Goal: Information Seeking & Learning: Learn about a topic

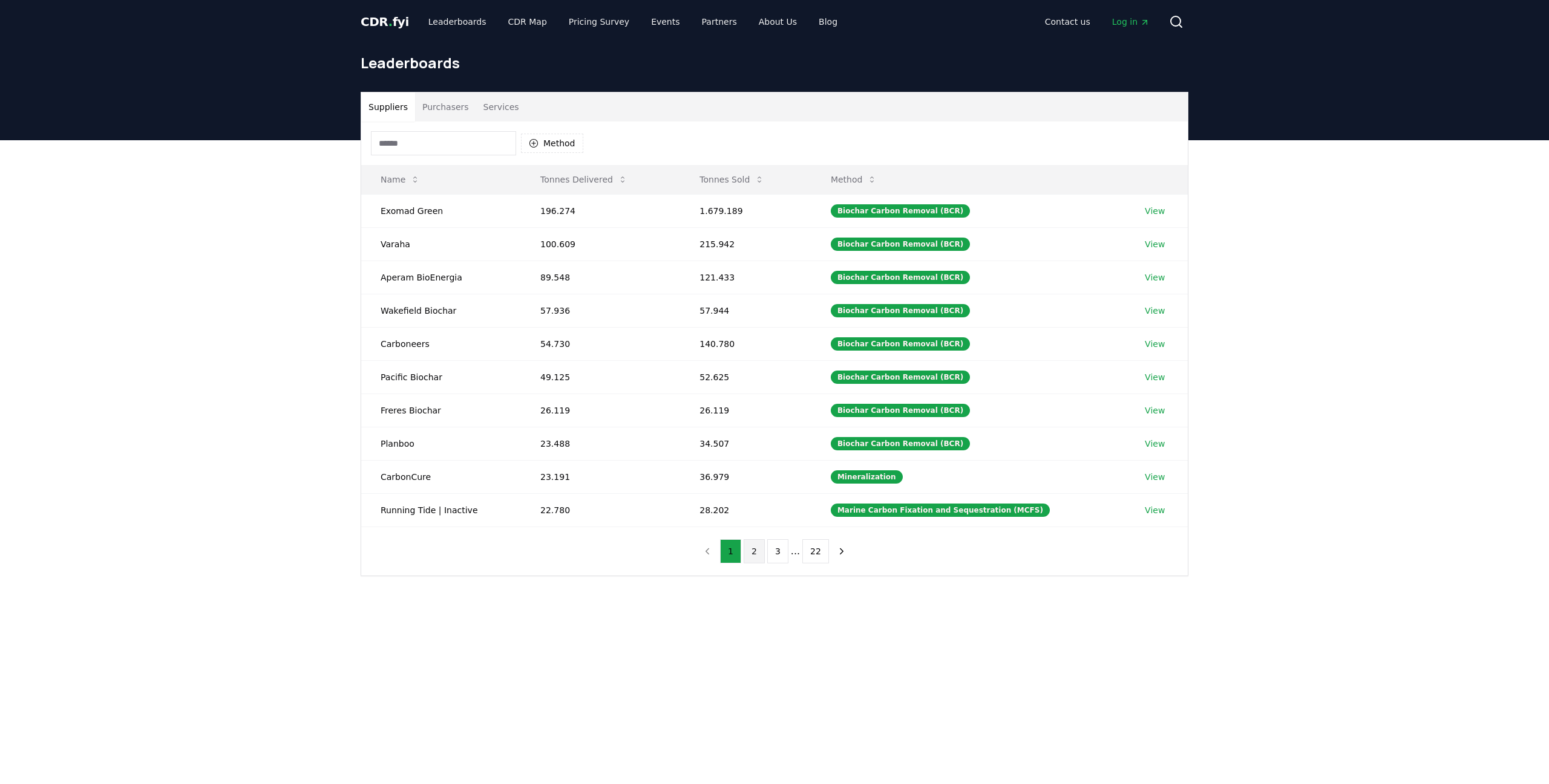
click at [750, 555] on button "2" at bounding box center [754, 551] width 21 height 25
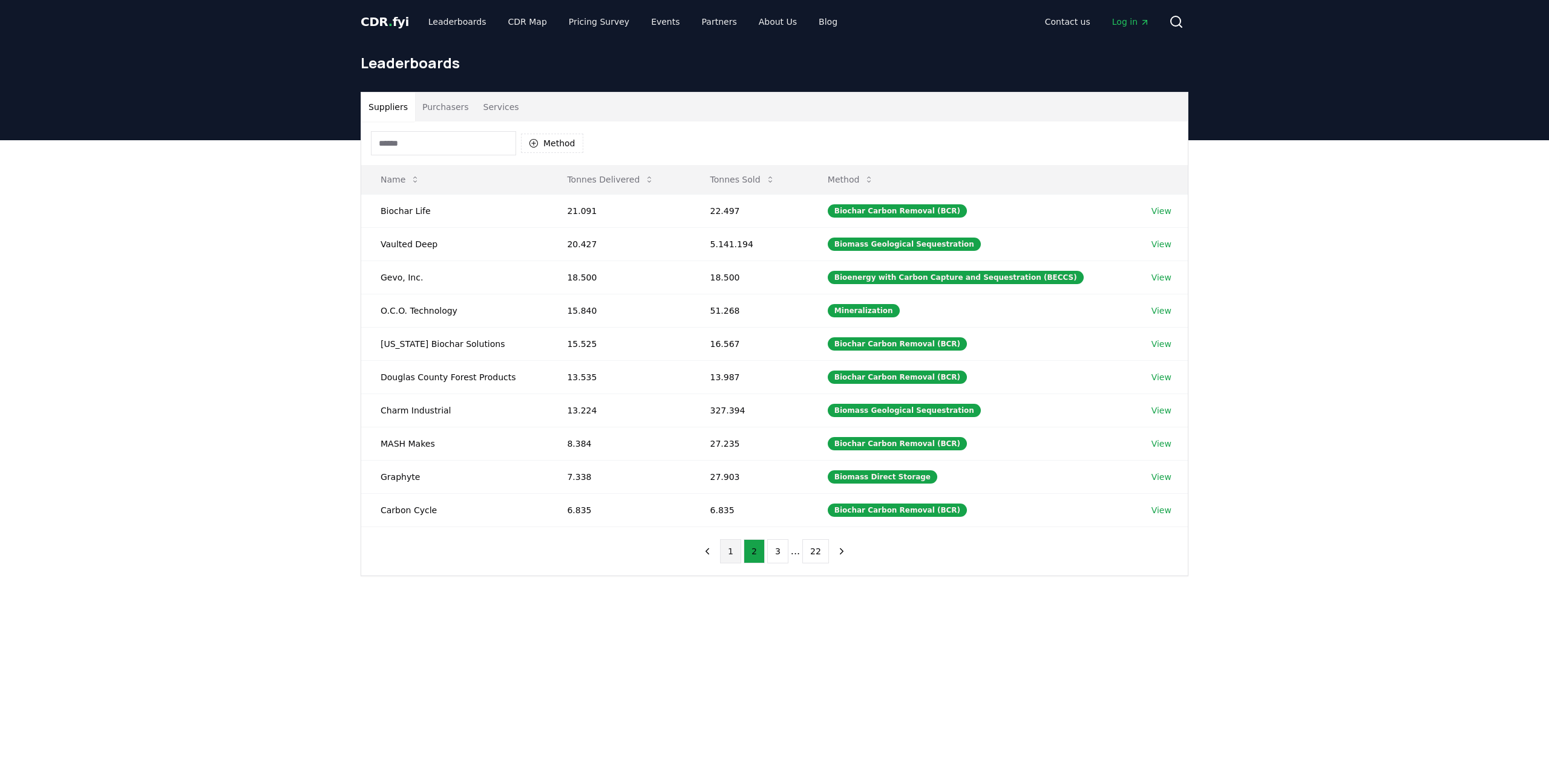
click at [735, 559] on button "1" at bounding box center [730, 551] width 21 height 25
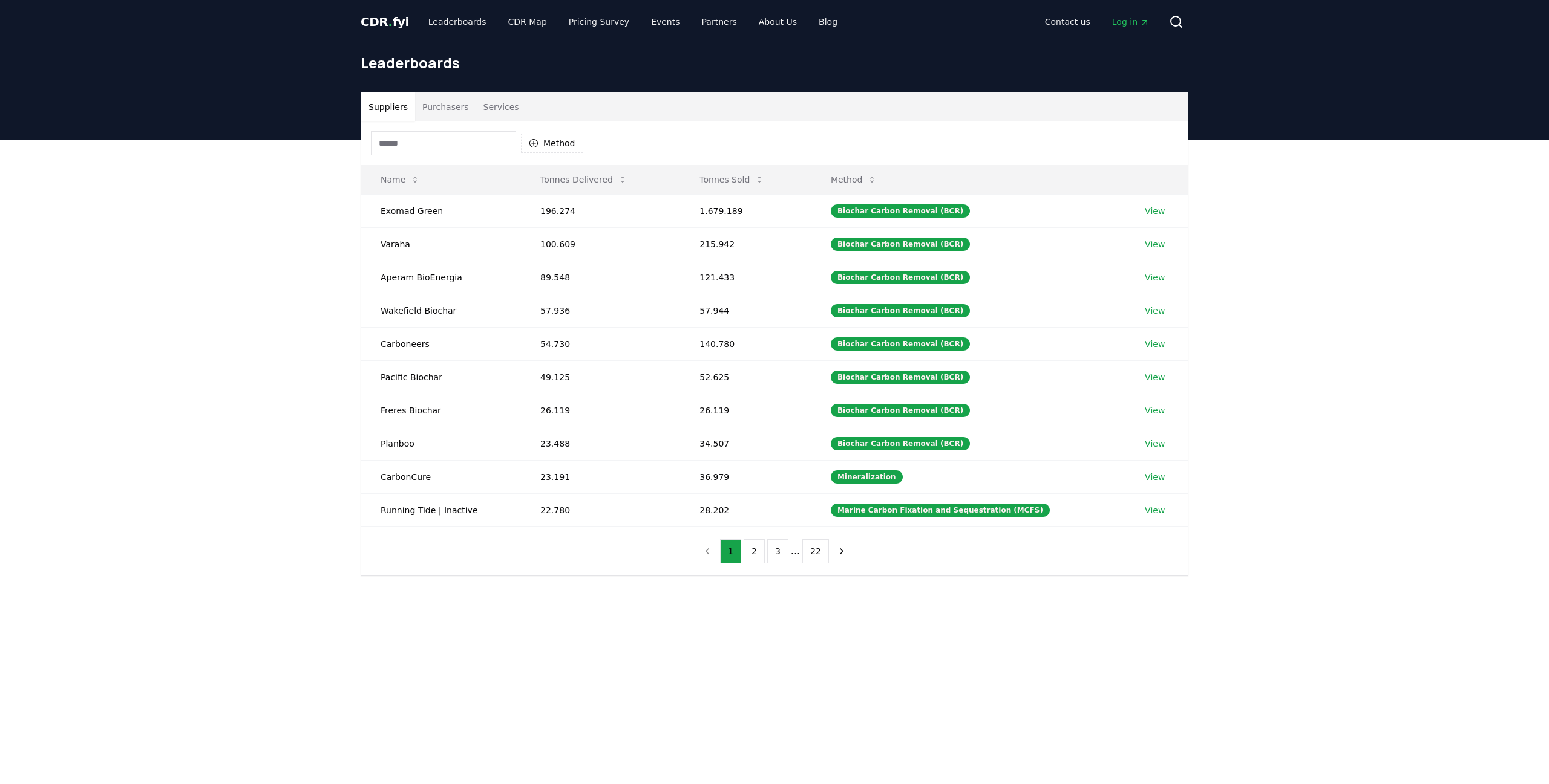
click at [429, 107] on button "Purchasers" at bounding box center [445, 107] width 61 height 29
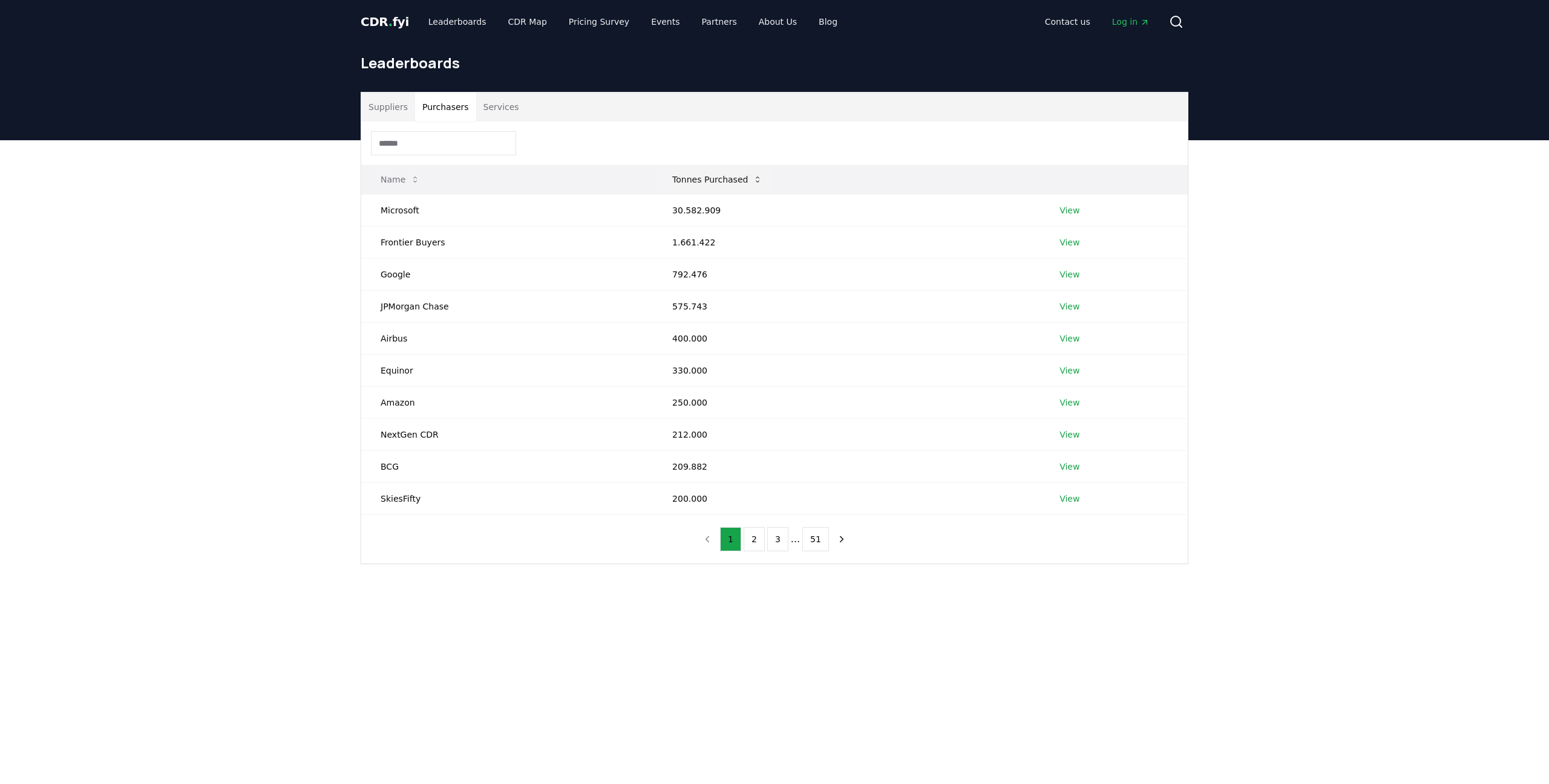
click at [755, 182] on icon at bounding box center [757, 179] width 3 height 6
click at [750, 178] on button "Tonnes Purchased" at bounding box center [762, 179] width 109 height 25
click at [386, 103] on button "Suppliers" at bounding box center [388, 107] width 54 height 29
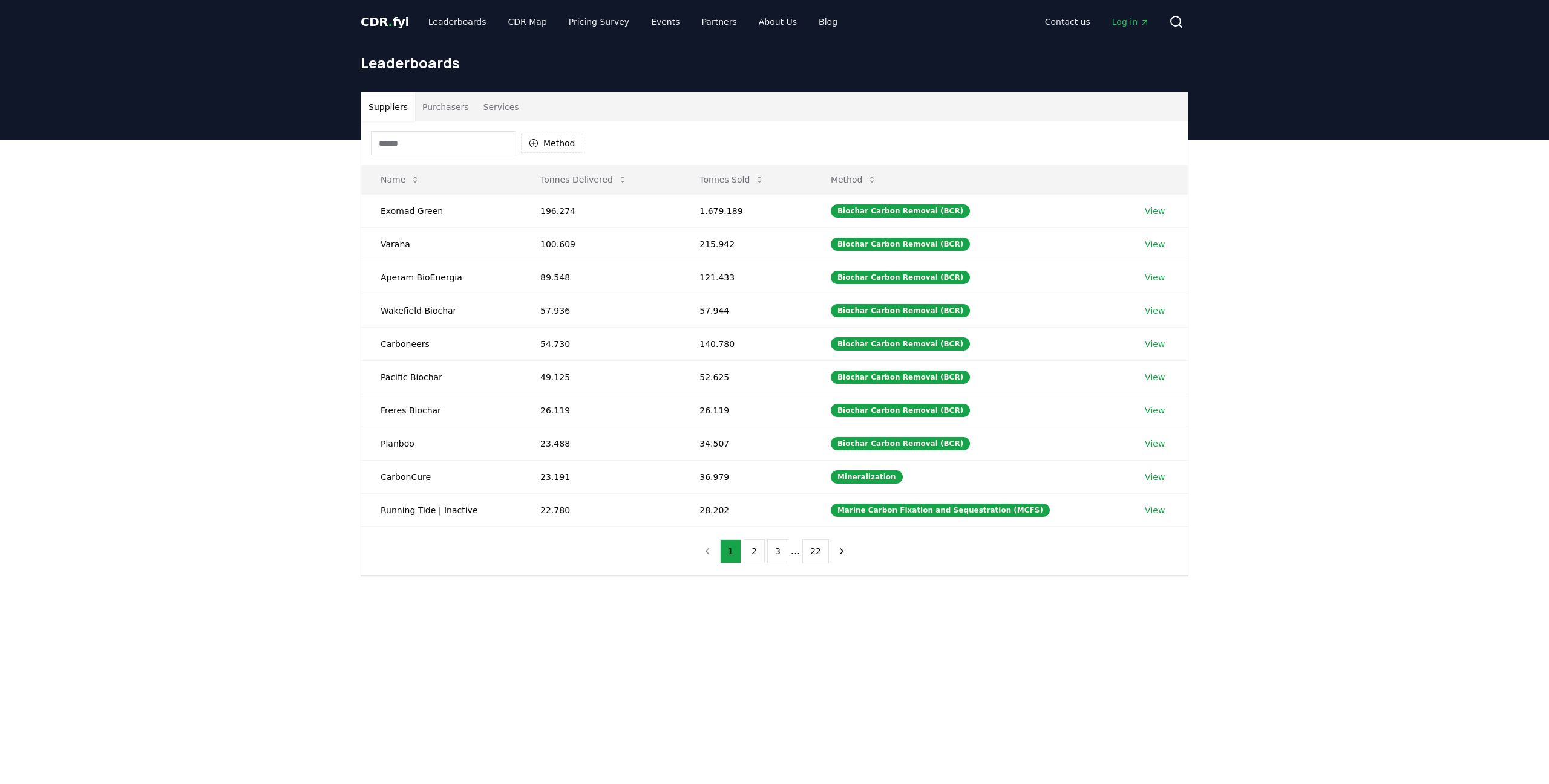
click at [435, 109] on button "Purchasers" at bounding box center [445, 107] width 61 height 29
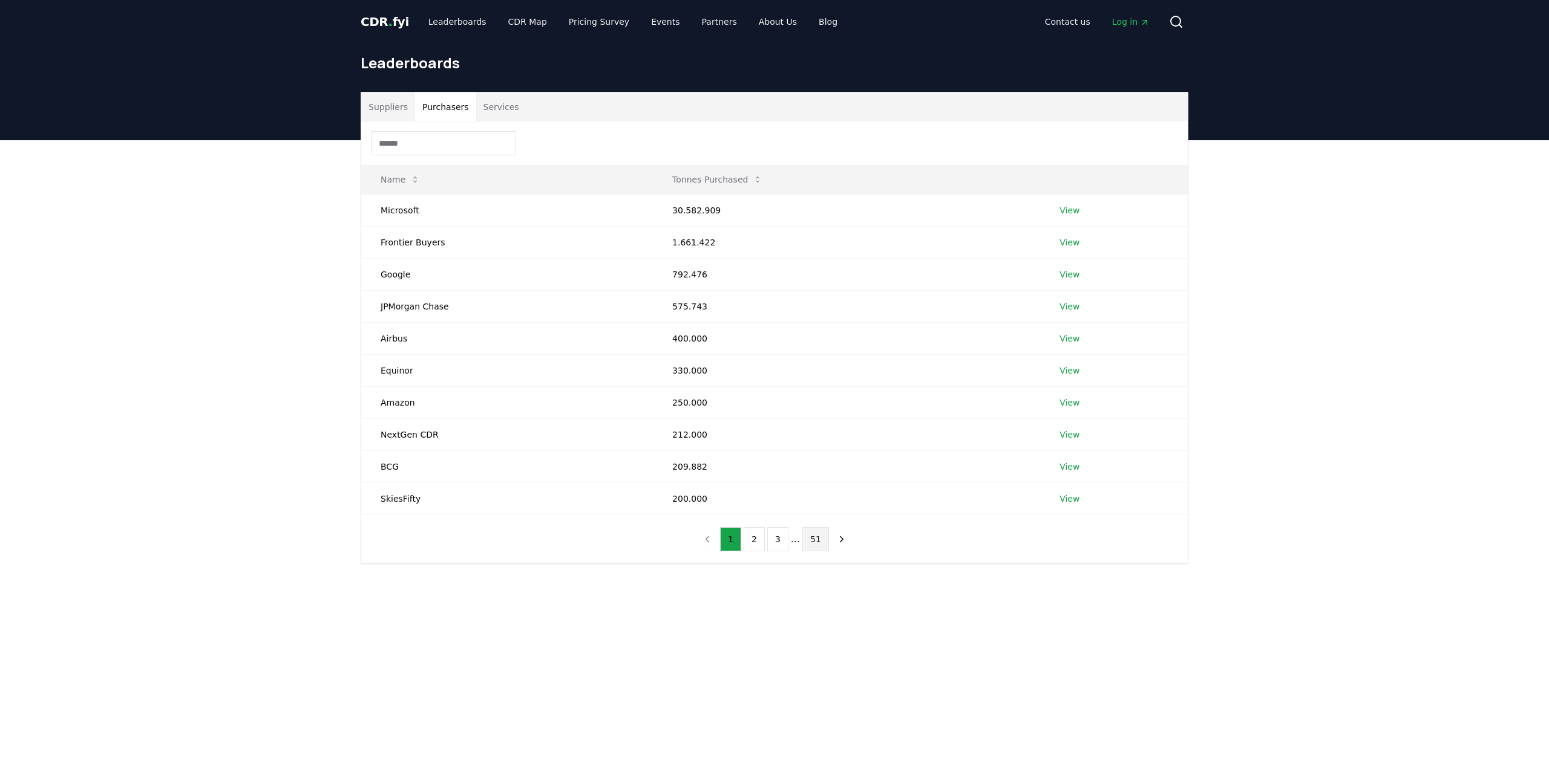
click at [813, 541] on button "51" at bounding box center [815, 539] width 26 height 25
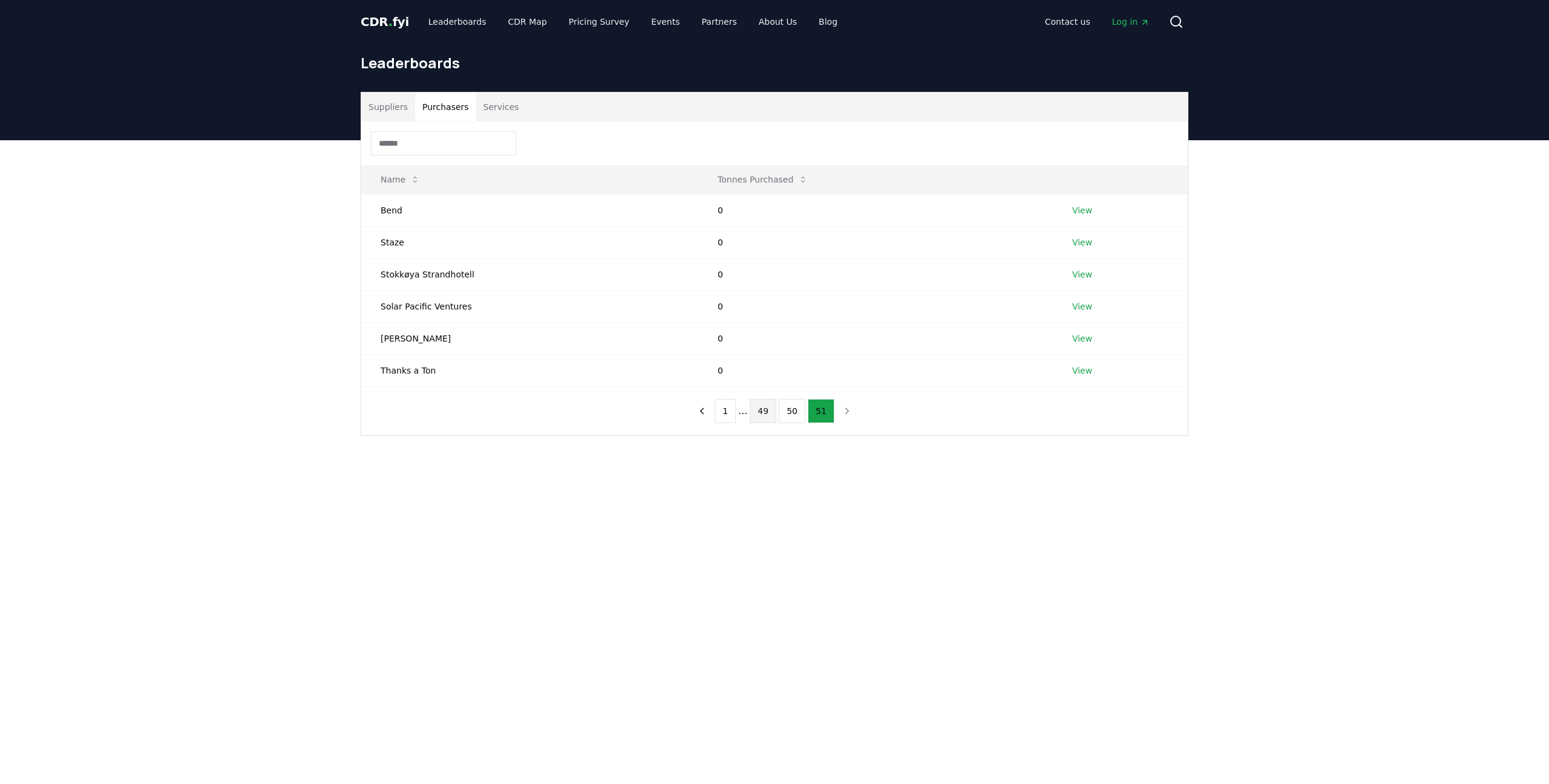
click at [772, 406] on button "49" at bounding box center [762, 411] width 26 height 25
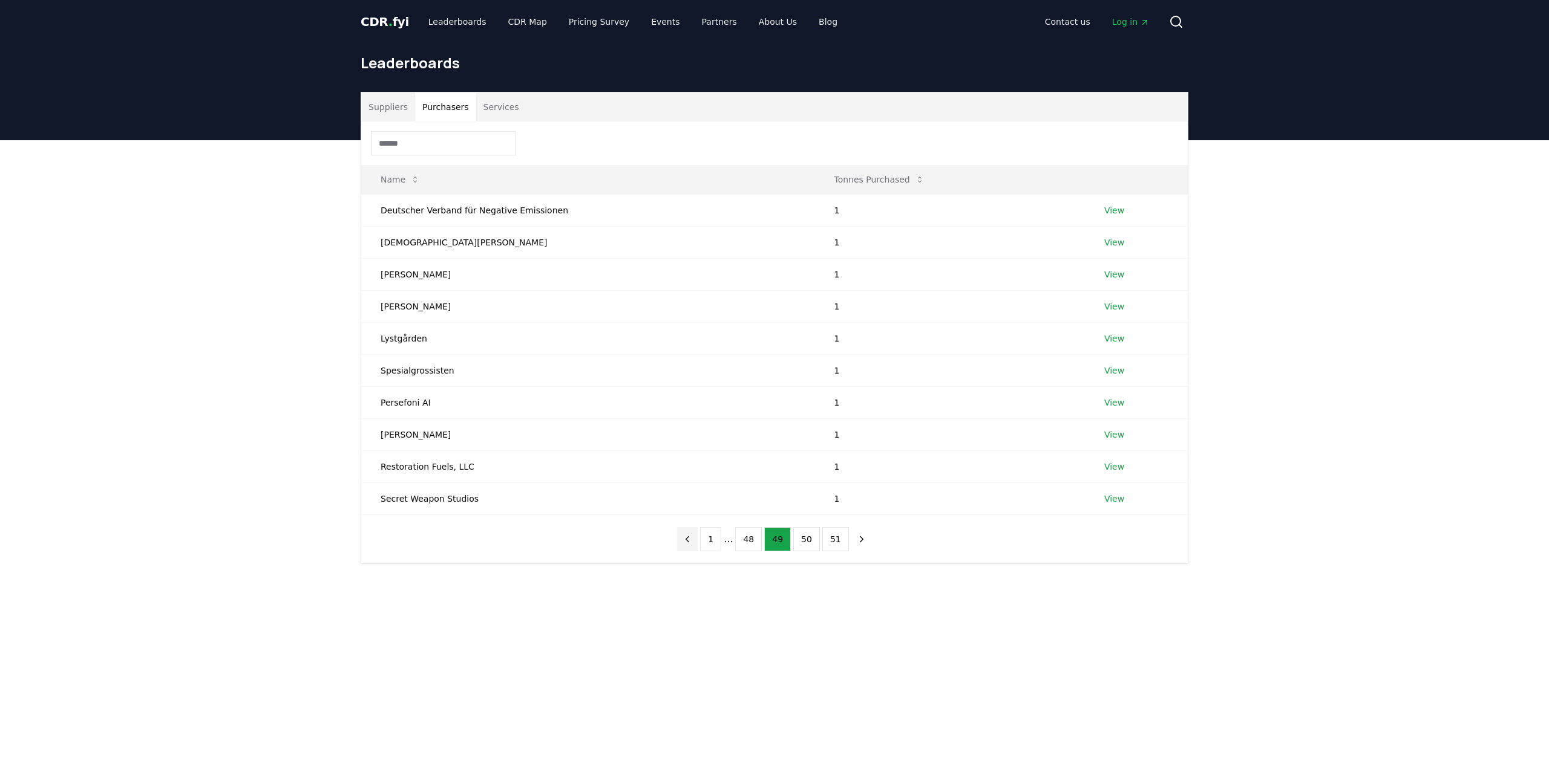
click at [689, 543] on icon "previous page" at bounding box center [687, 539] width 11 height 11
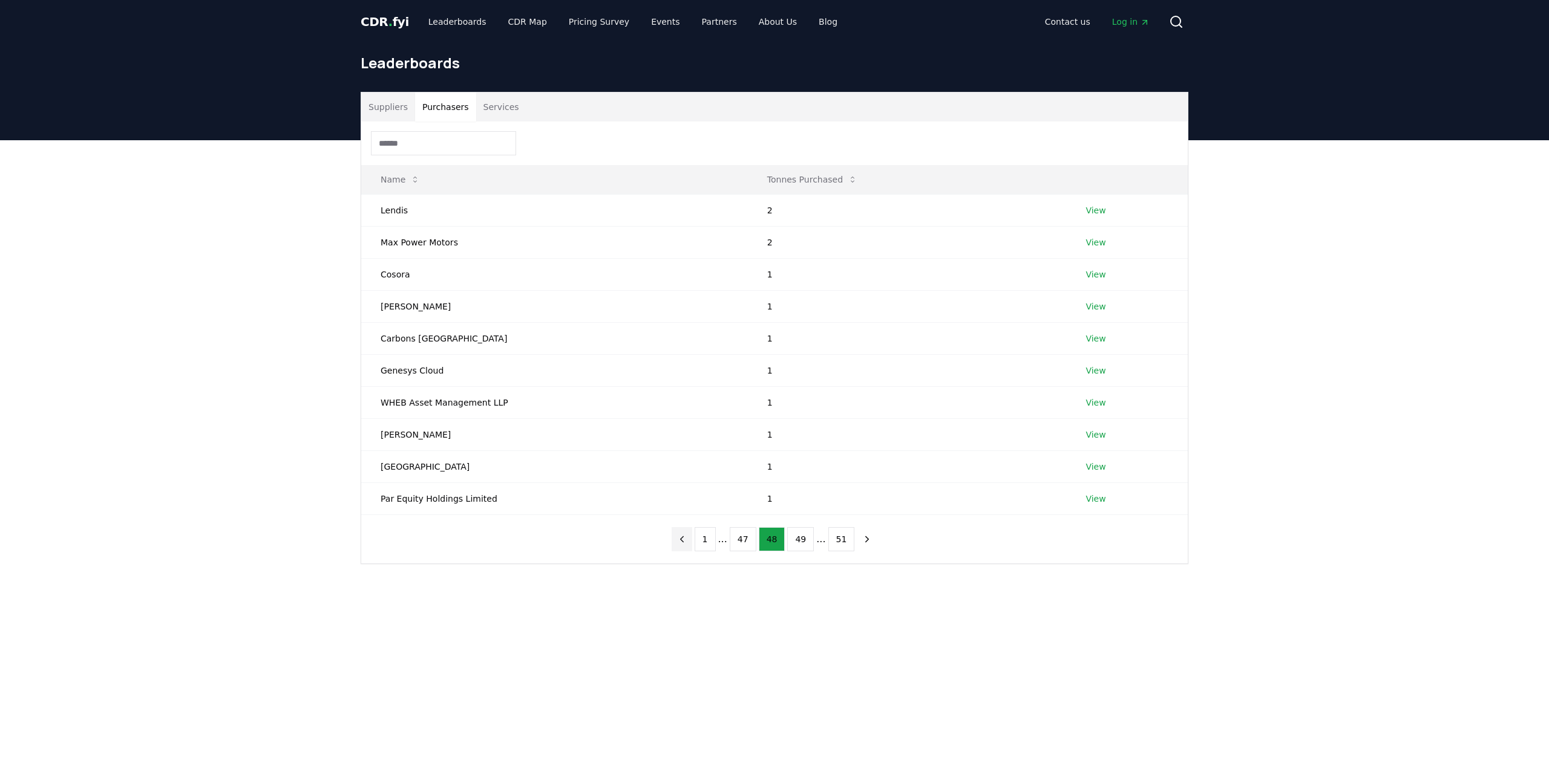
click at [687, 544] on icon "previous page" at bounding box center [682, 539] width 11 height 11
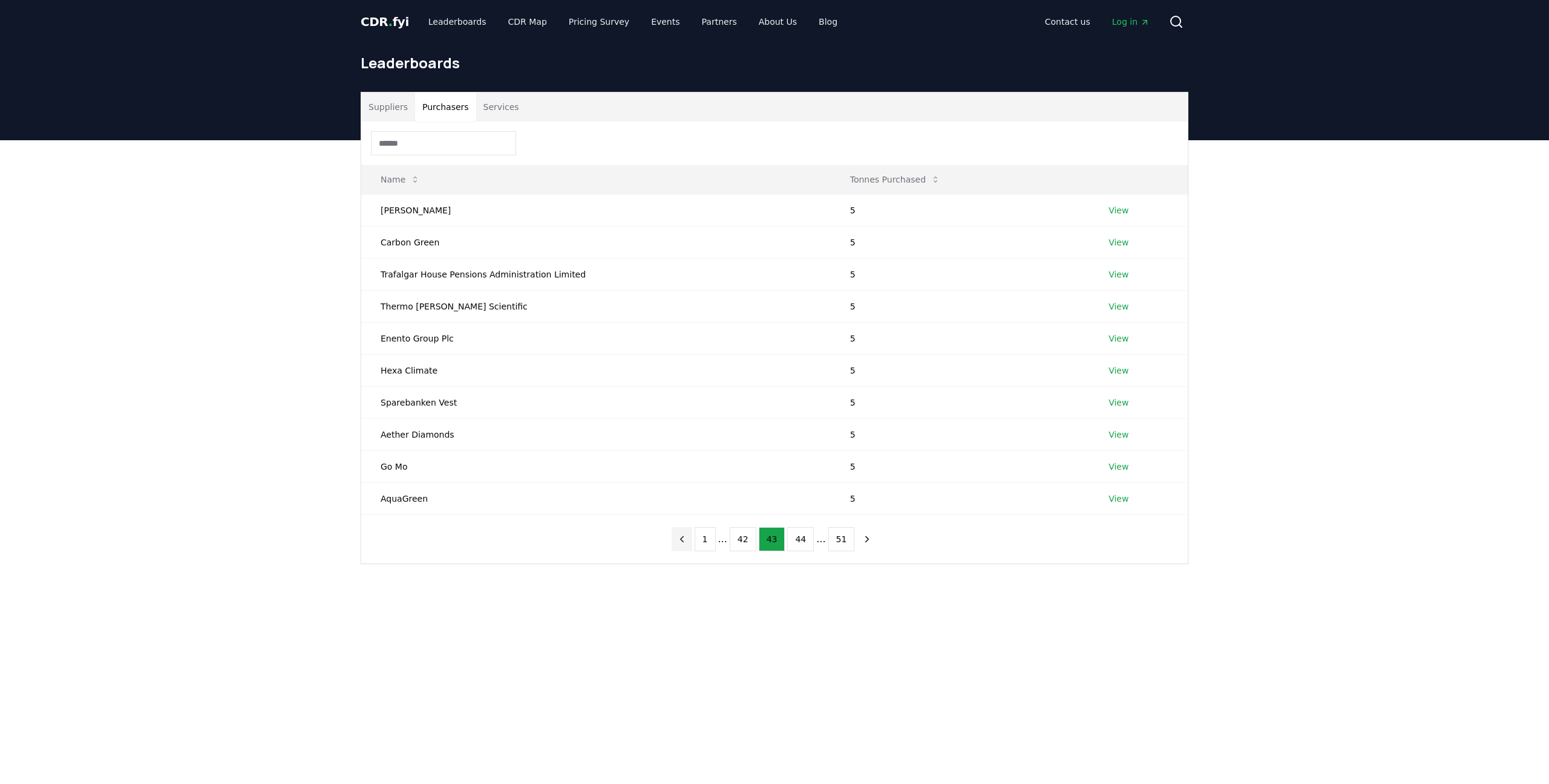
click at [687, 544] on icon "previous page" at bounding box center [682, 539] width 11 height 11
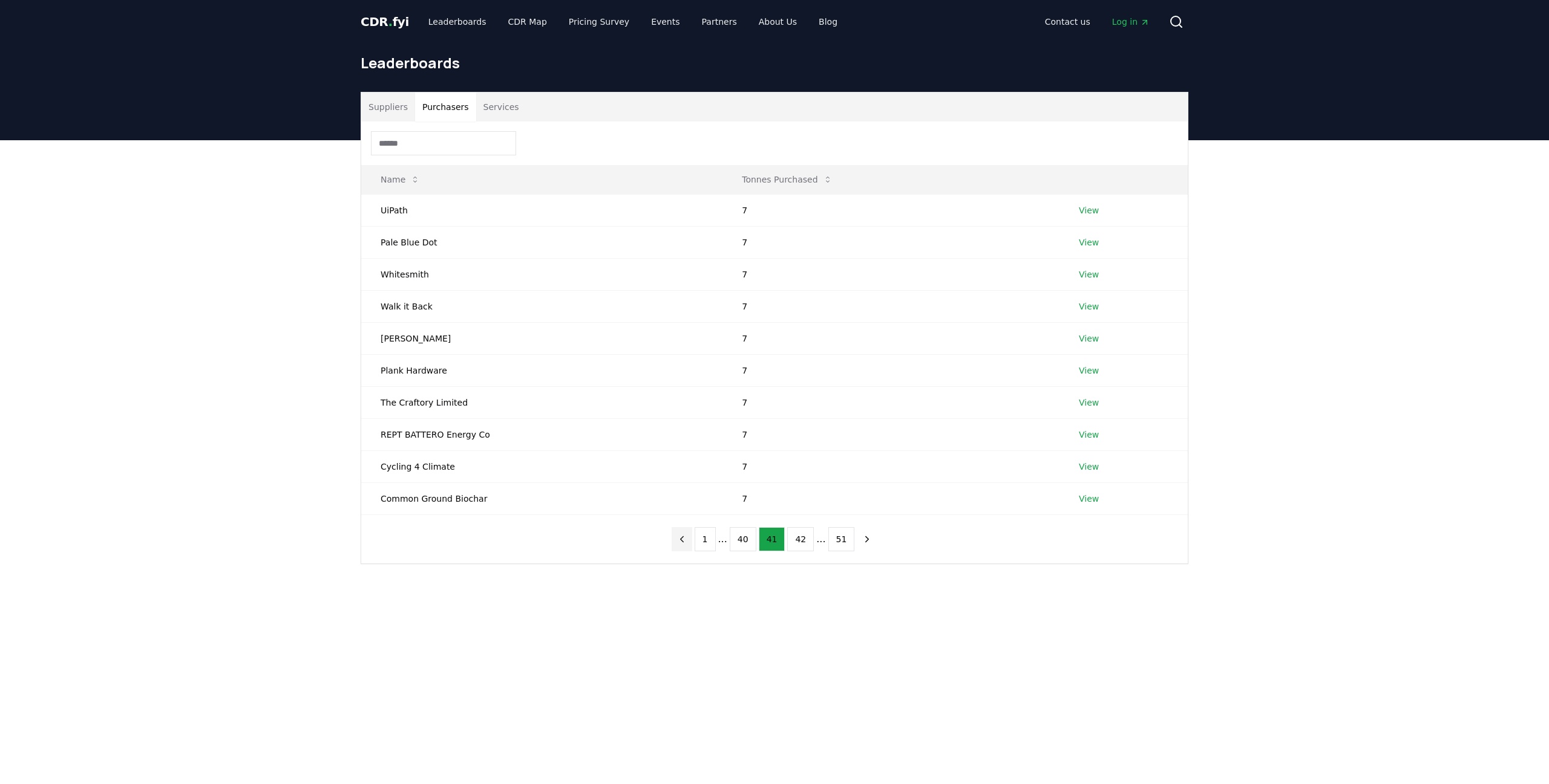
click at [687, 544] on icon "previous page" at bounding box center [682, 539] width 11 height 11
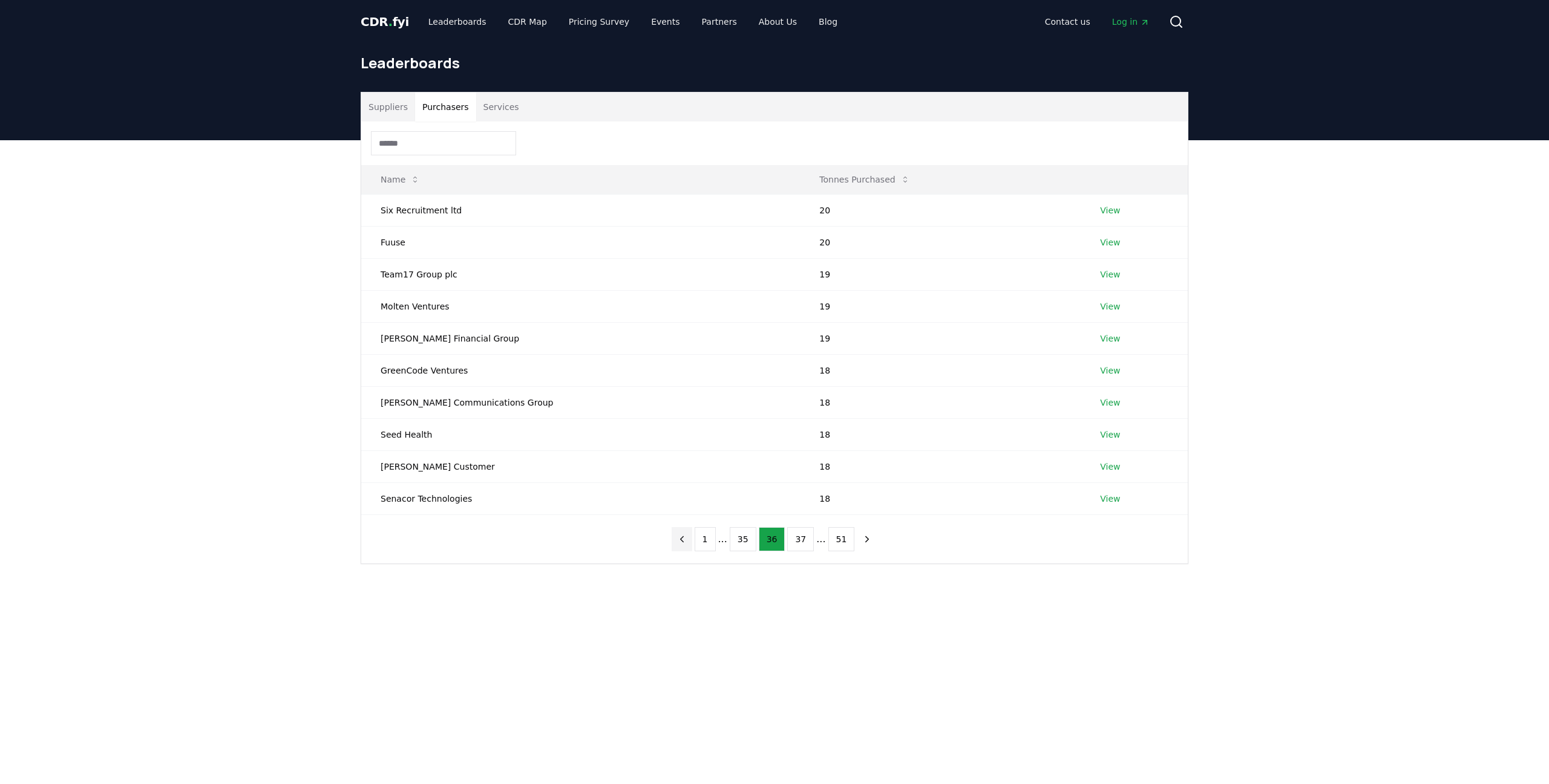
click at [687, 544] on icon "previous page" at bounding box center [682, 539] width 11 height 11
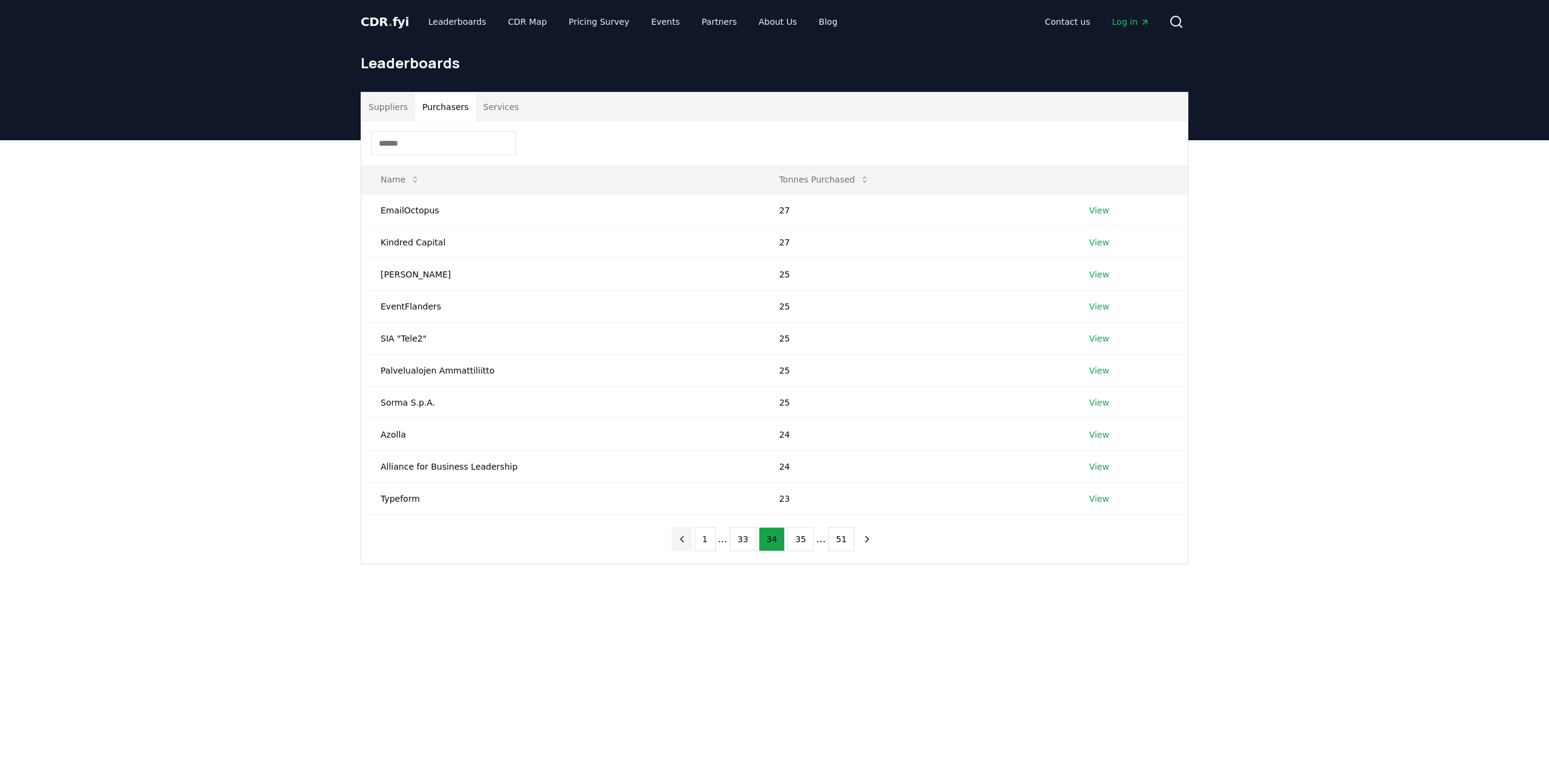
click at [687, 544] on icon "previous page" at bounding box center [682, 539] width 11 height 11
click at [544, 21] on ul "Leaderboards CDR Map Pricing Survey Events Partners About Us Blog" at bounding box center [633, 22] width 429 height 22
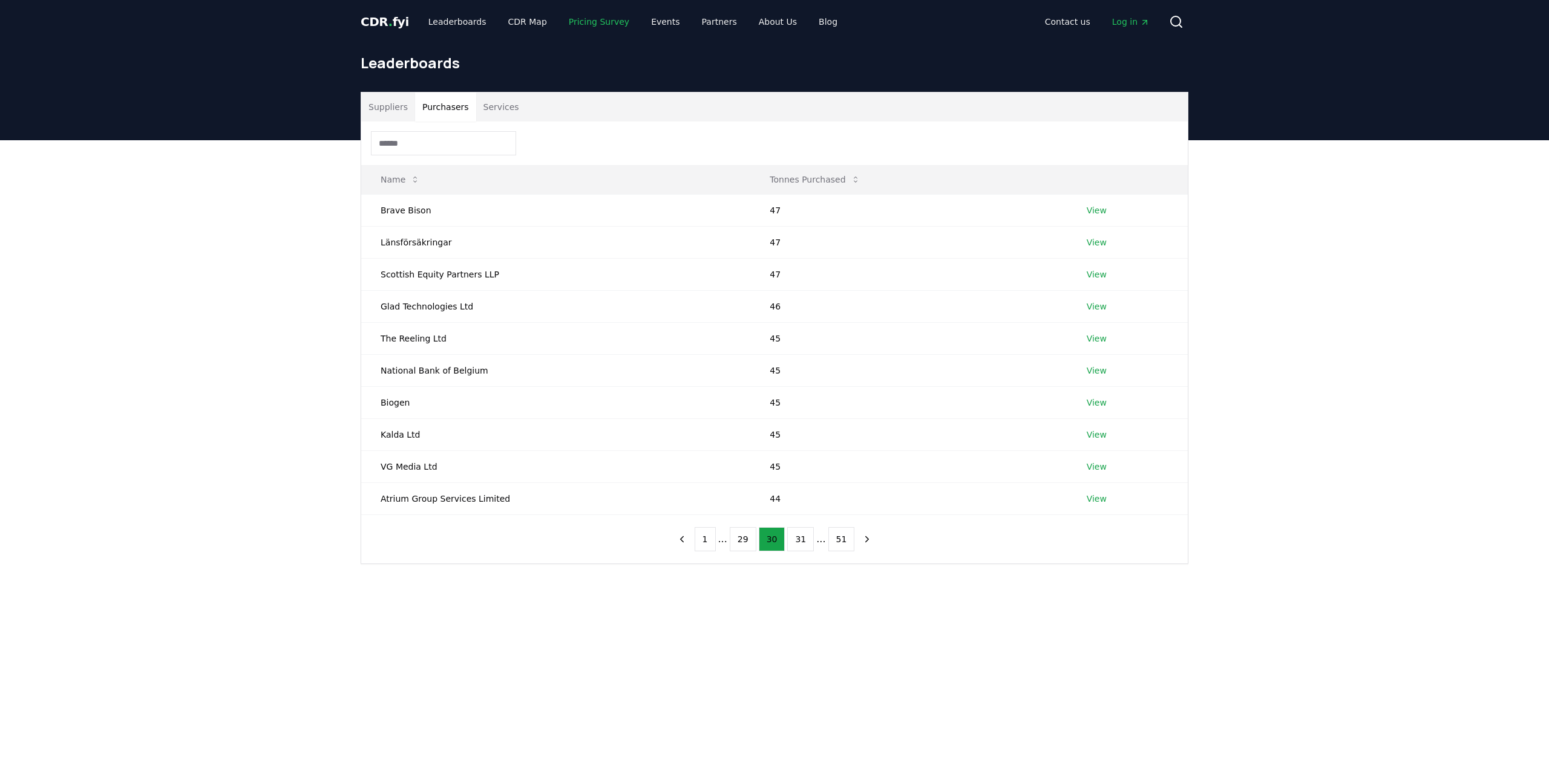
click at [597, 21] on link "Pricing Survey" at bounding box center [599, 22] width 80 height 22
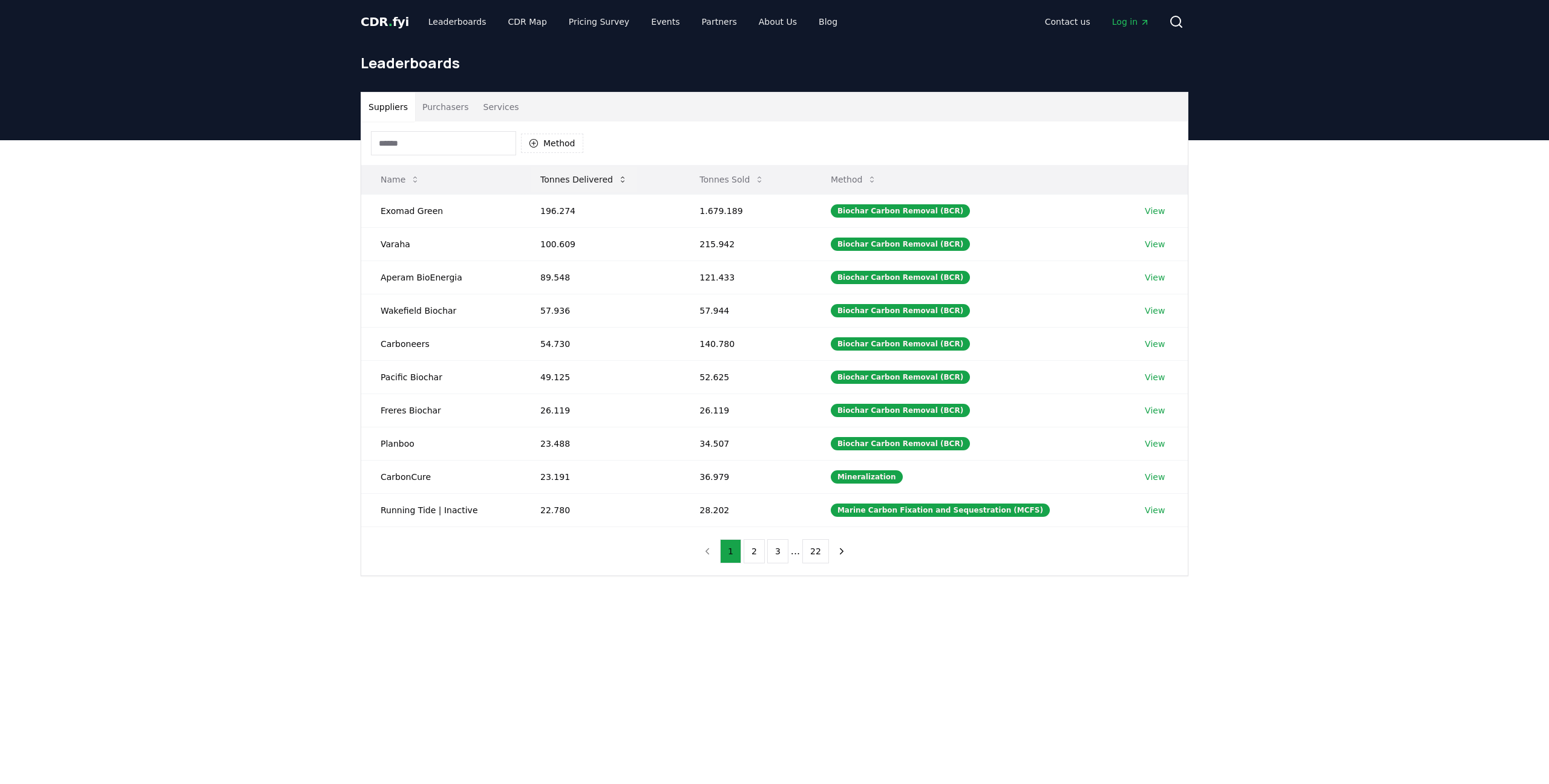
click at [593, 190] on button "Tonnes Delivered" at bounding box center [584, 179] width 107 height 25
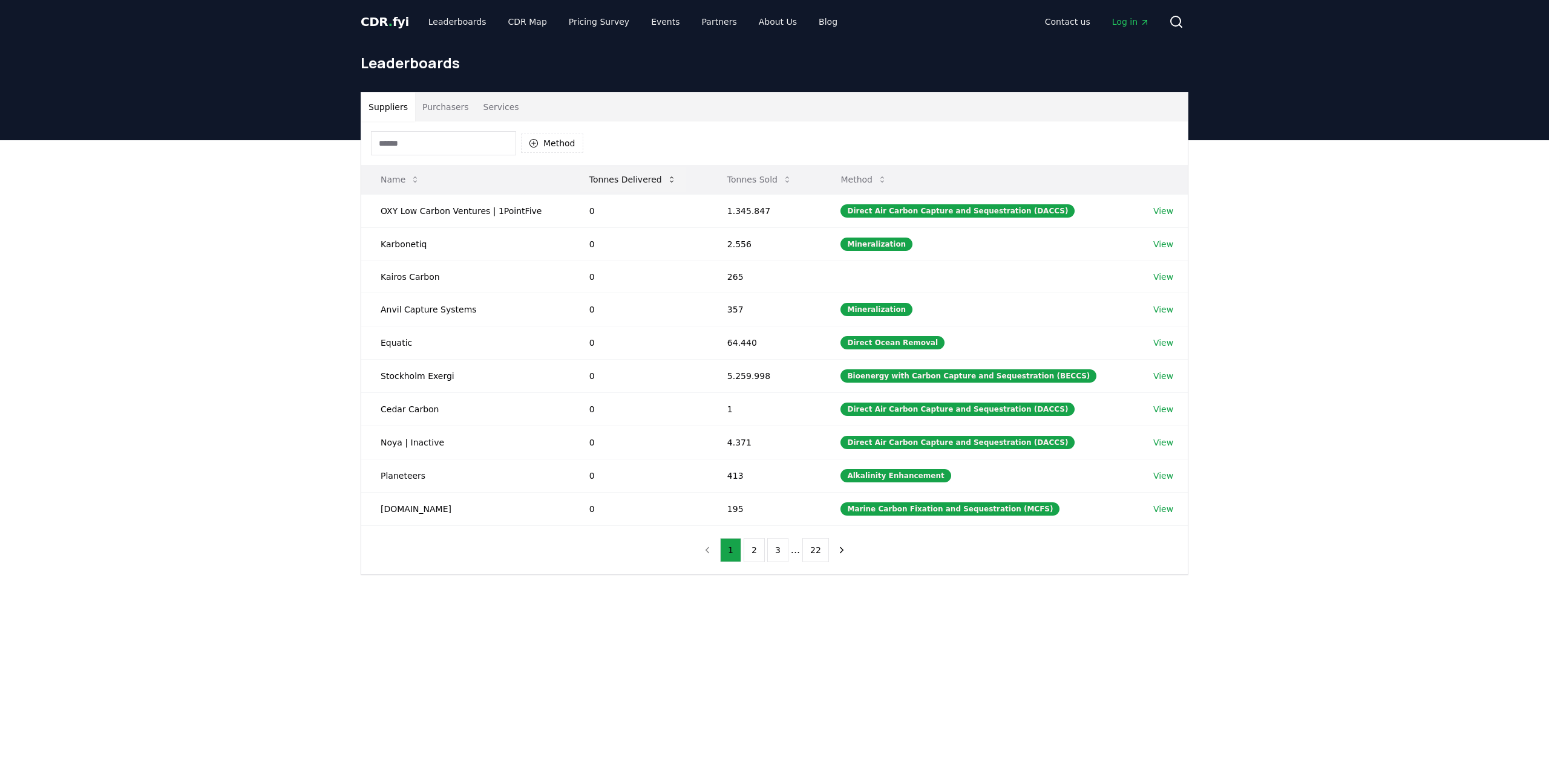
click at [615, 183] on button "Tonnes Delivered" at bounding box center [633, 179] width 107 height 25
